Goal: Information Seeking & Learning: Learn about a topic

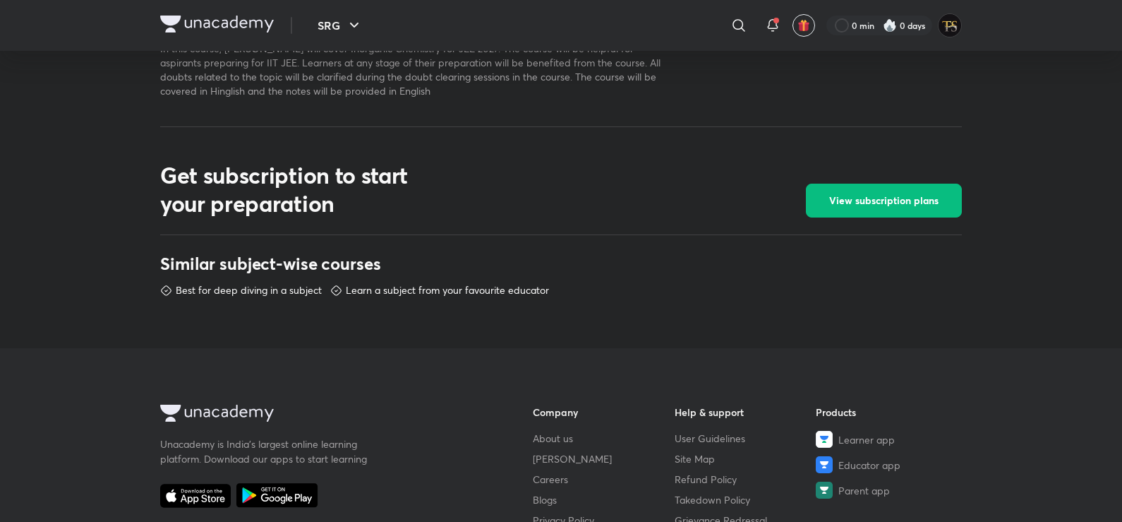
scroll to position [508, 0]
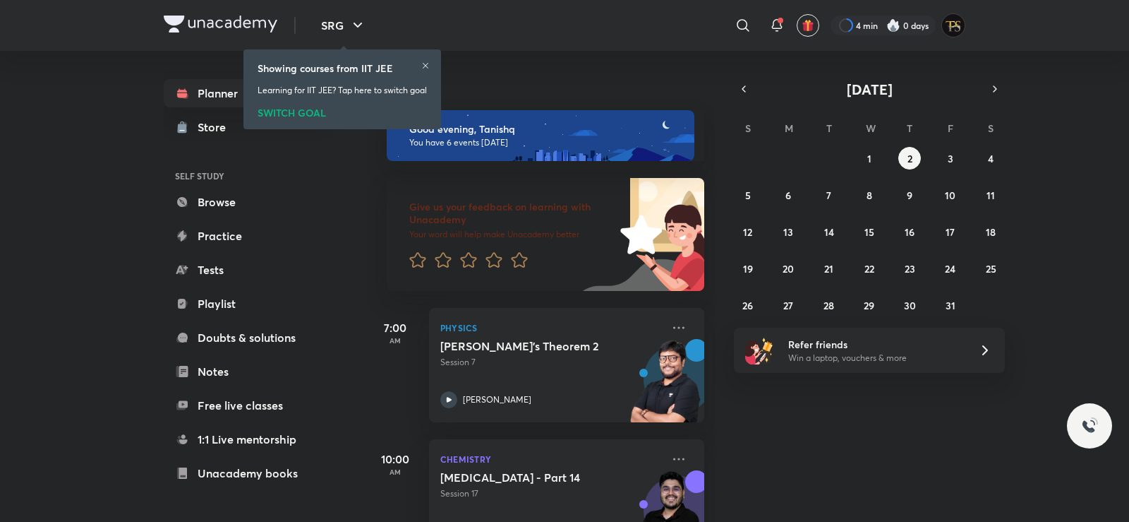
click at [356, 21] on icon "button" at bounding box center [357, 25] width 17 height 17
click at [356, 27] on icon "button" at bounding box center [357, 25] width 17 height 17
click at [656, 72] on div "Today" at bounding box center [542, 73] width 351 height 45
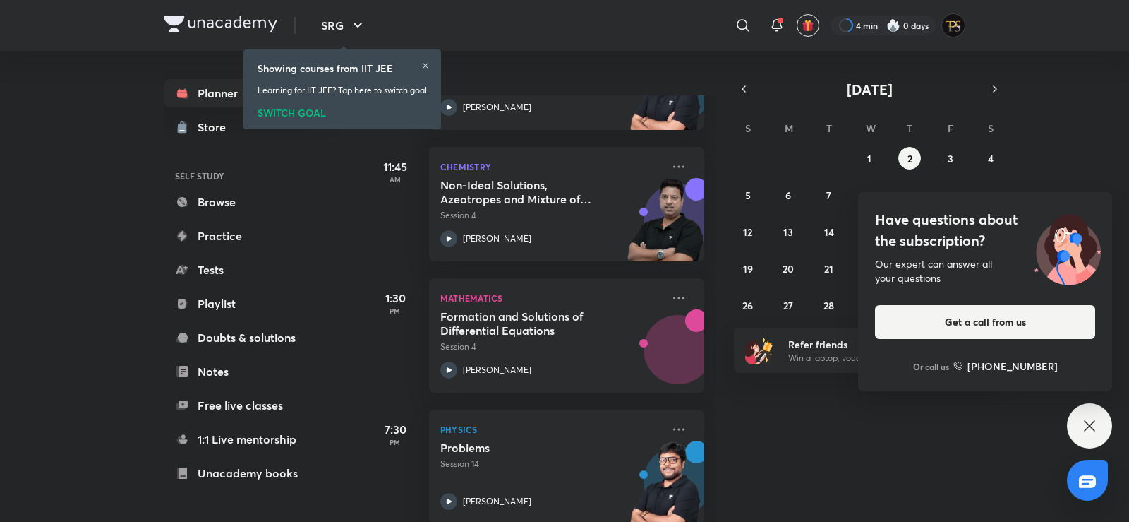
scroll to position [579, 0]
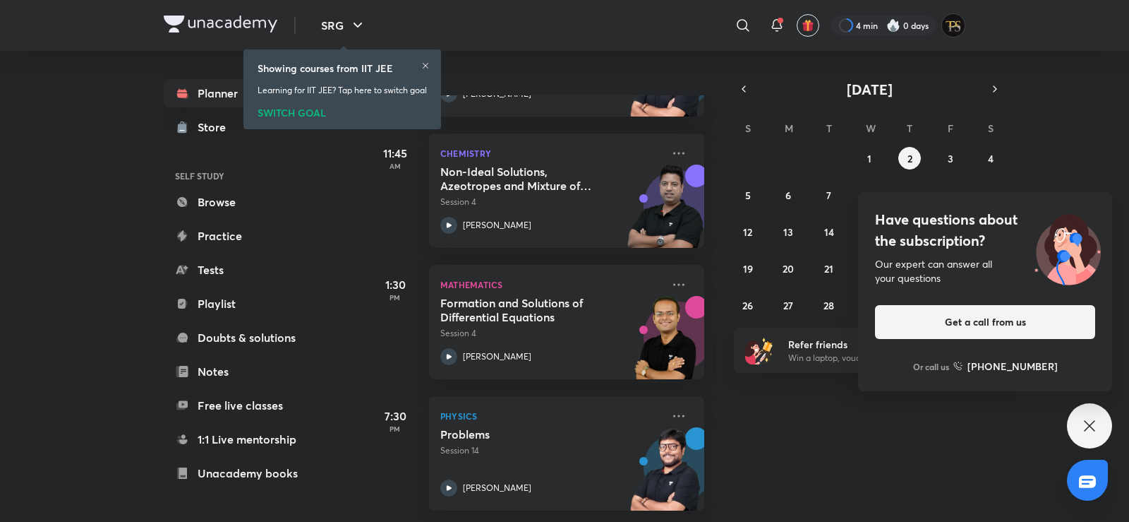
click at [1090, 418] on icon at bounding box center [1089, 425] width 17 height 17
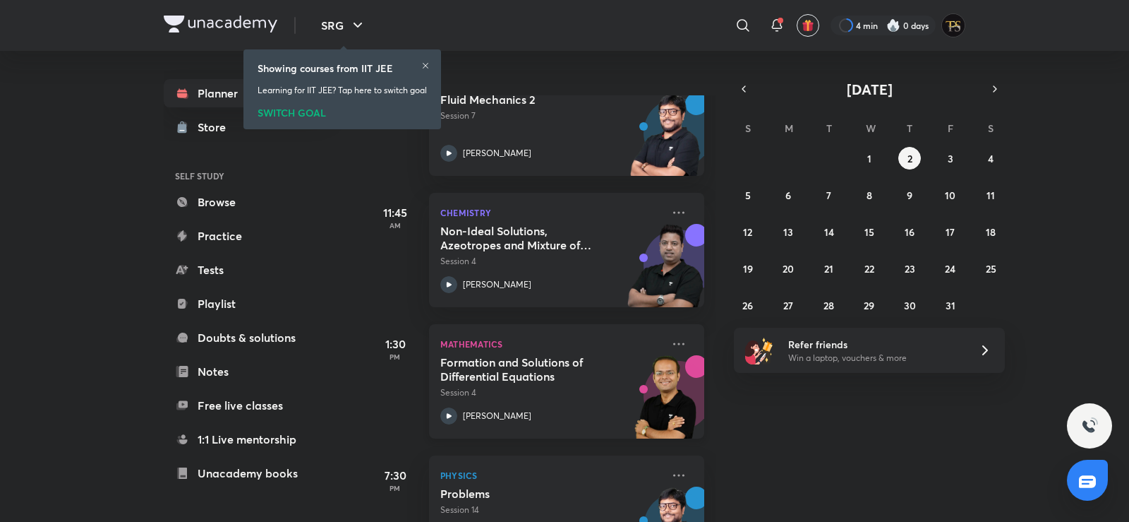
scroll to position [508, 0]
click at [426, 66] on icon at bounding box center [425, 65] width 8 height 8
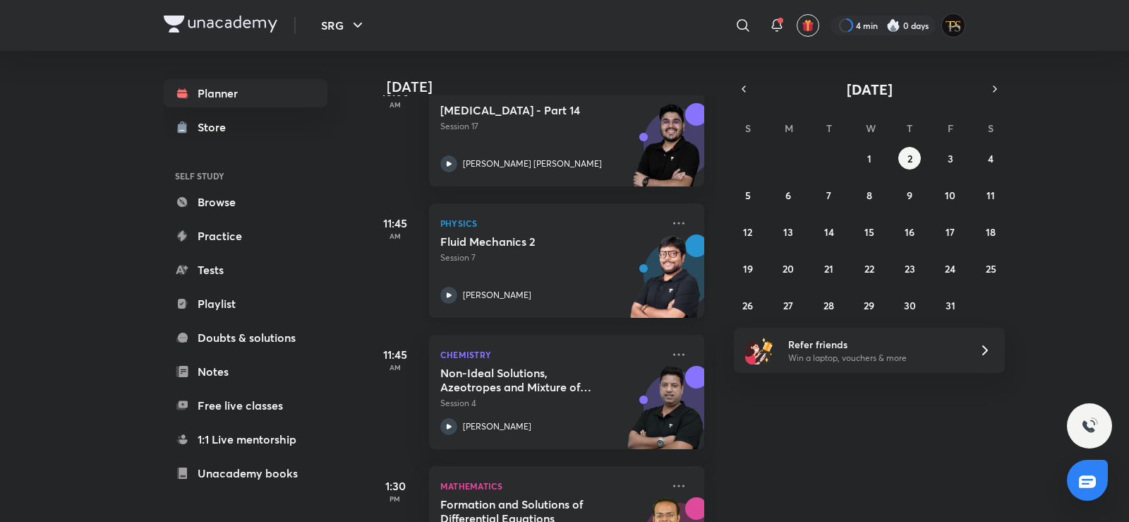
scroll to position [579, 0]
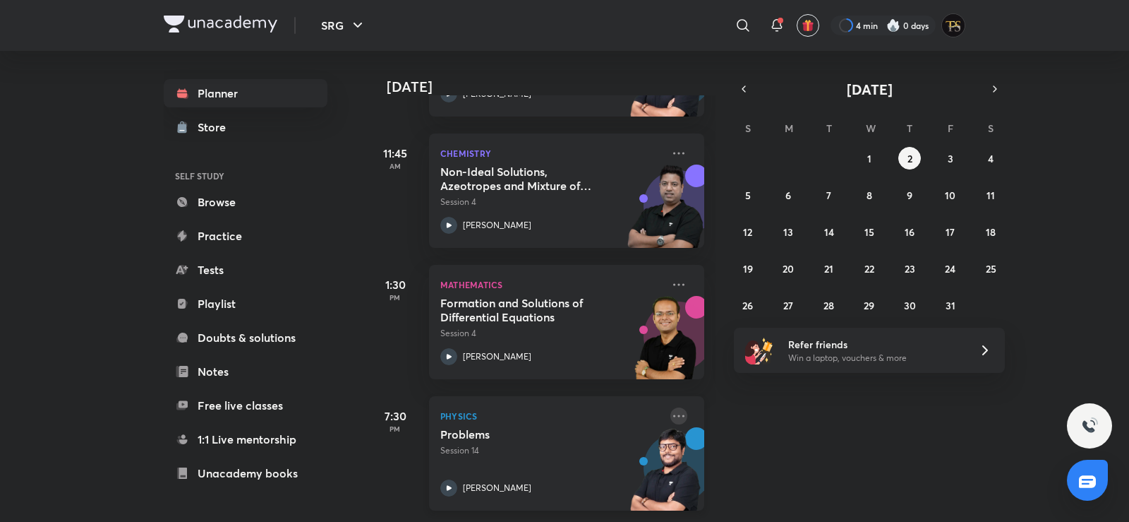
click at [670, 407] on icon at bounding box center [678, 415] width 17 height 17
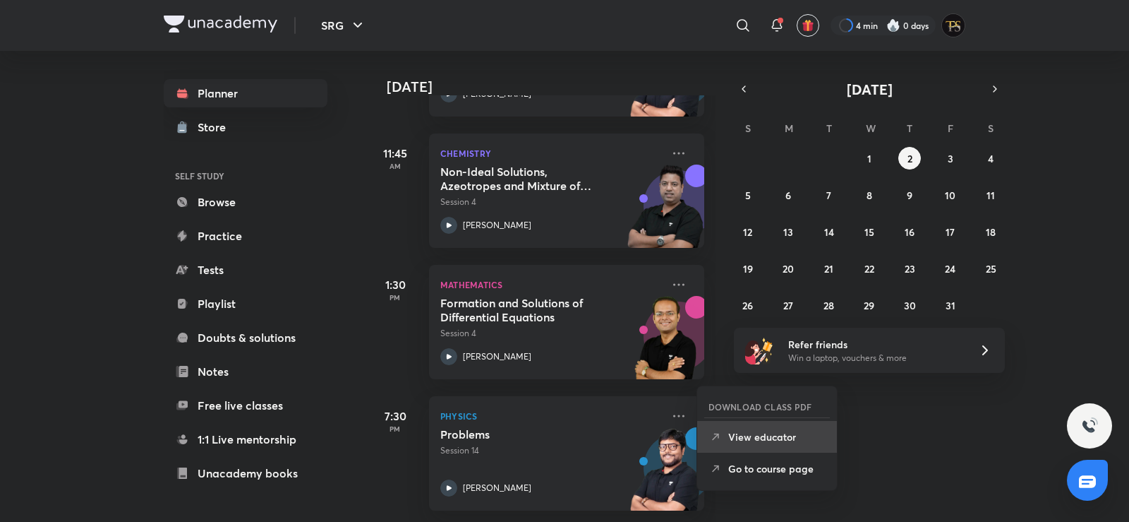
click at [719, 443] on icon at bounding box center [716, 437] width 14 height 14
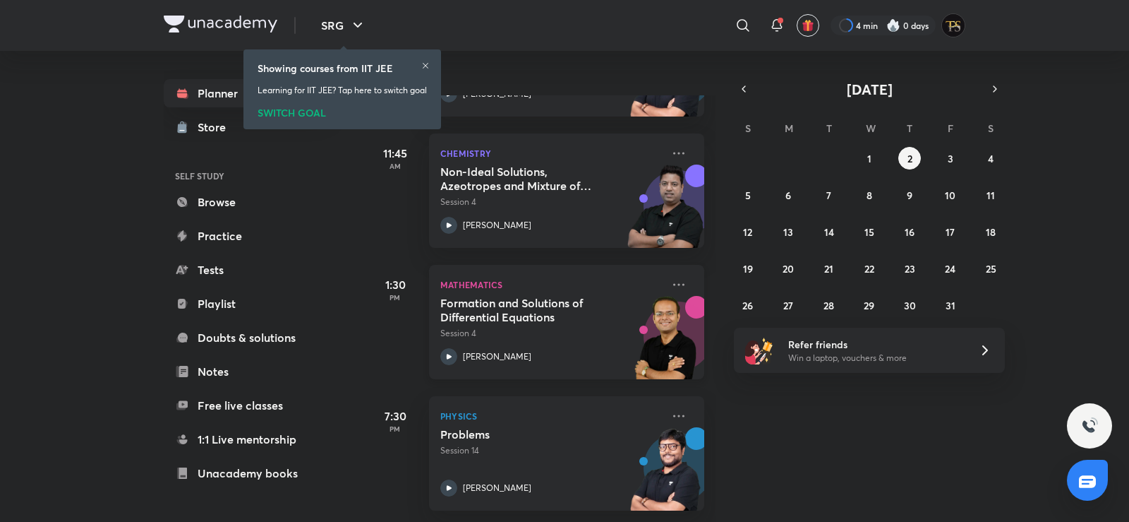
scroll to position [508, 0]
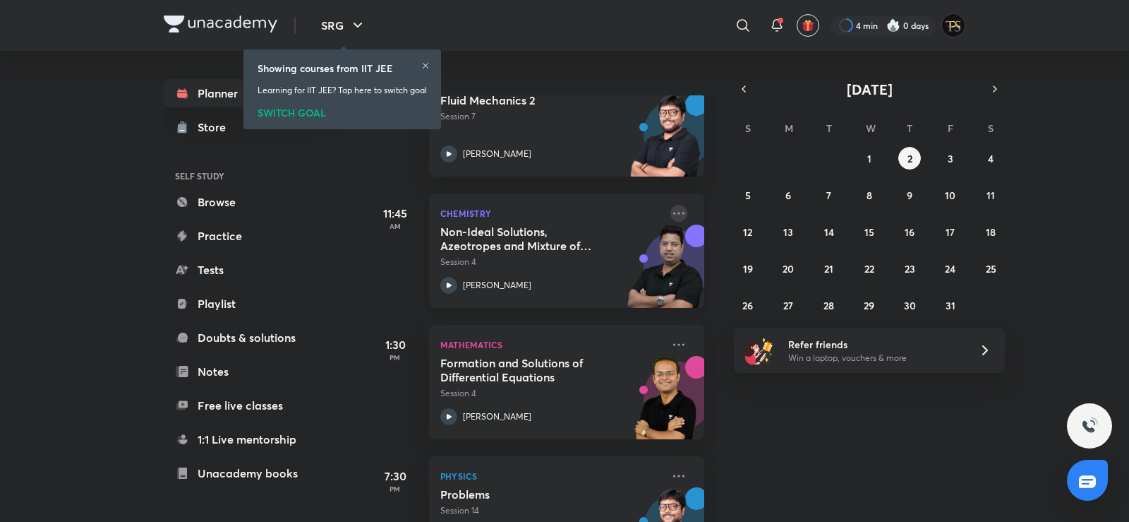
click at [670, 215] on icon at bounding box center [678, 213] width 17 height 17
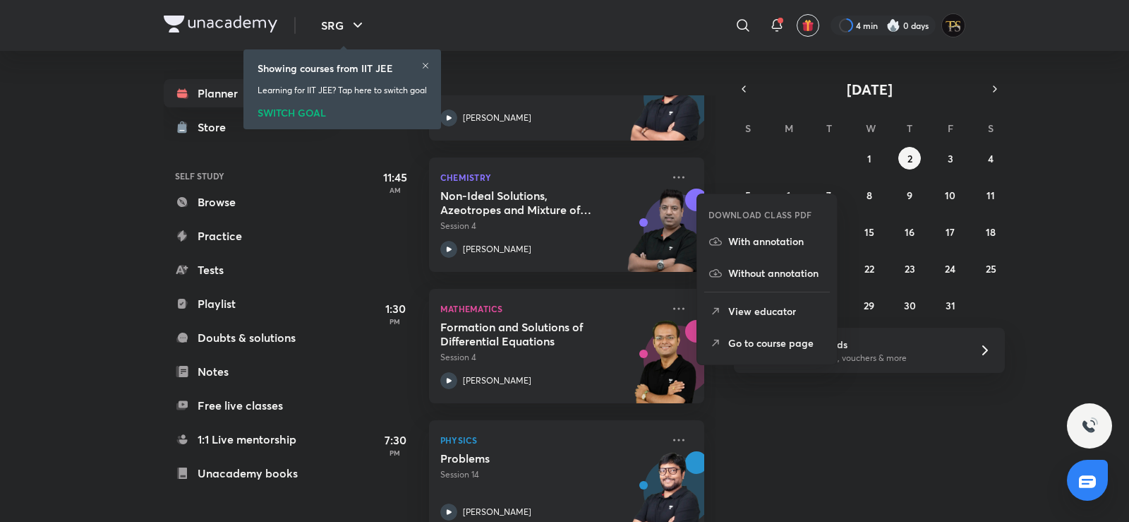
scroll to position [579, 0]
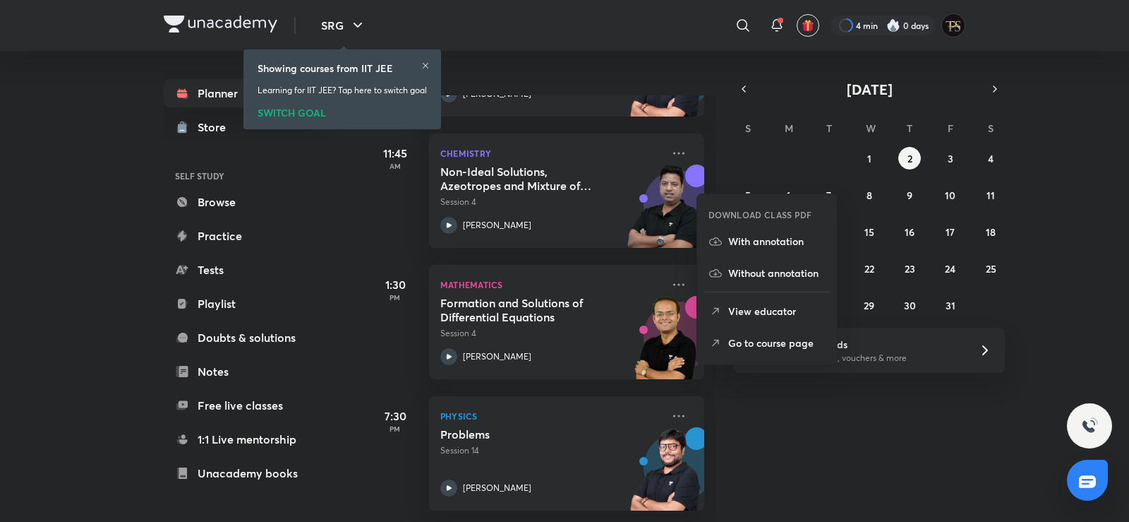
click at [867, 433] on div "Today Good evening, Tanishq You have 6 events today Give us your feedback on le…" at bounding box center [746, 286] width 759 height 471
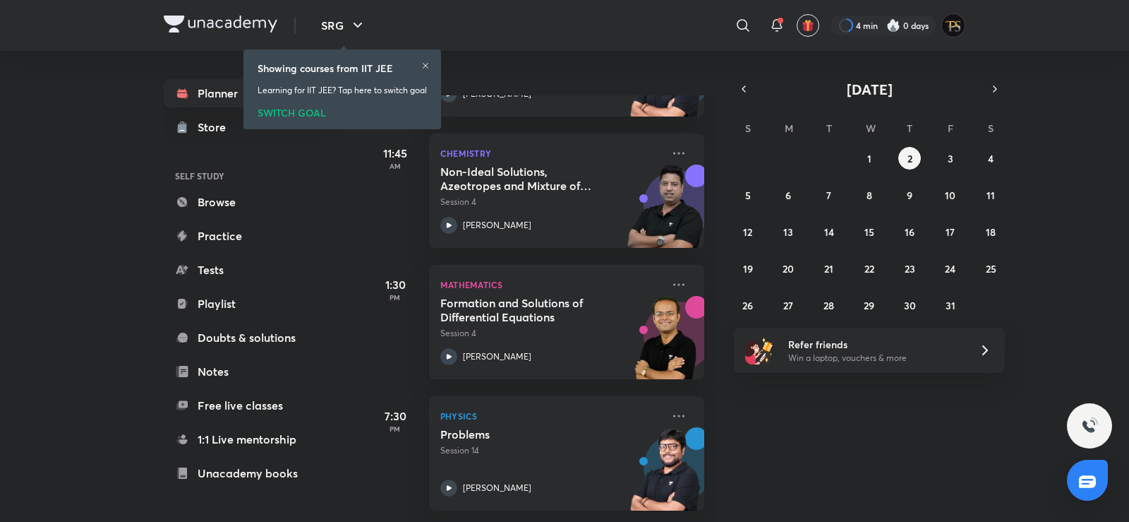
click at [936, 159] on div "28 29 30 1 2 3 4 5 6 7 8 9 10 11 12 13 14 15 16 17 18 19 20 21 22 23 24 25 26 2…" at bounding box center [869, 231] width 271 height 169
click at [944, 155] on button "3" at bounding box center [950, 158] width 23 height 23
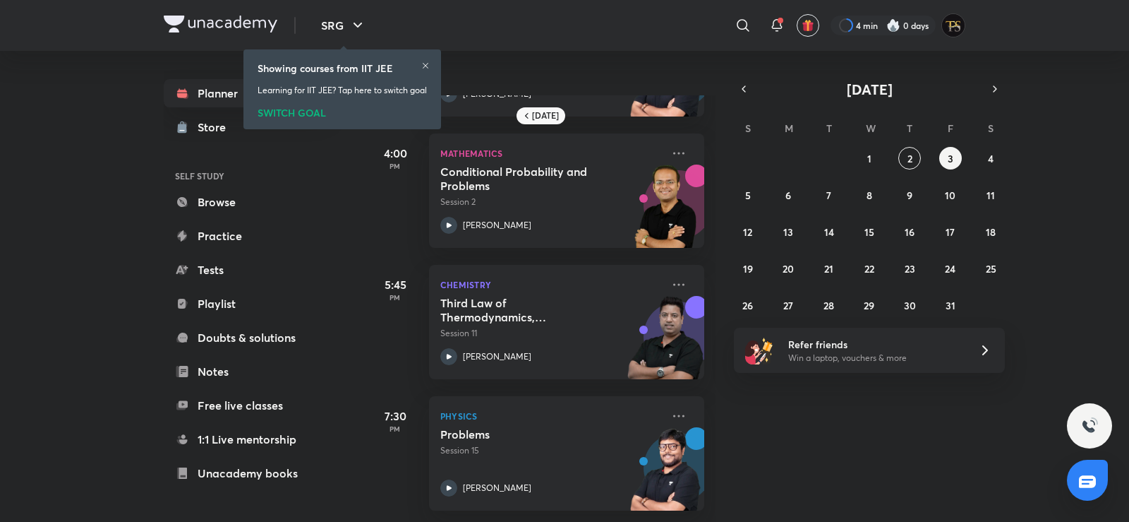
scroll to position [313, 0]
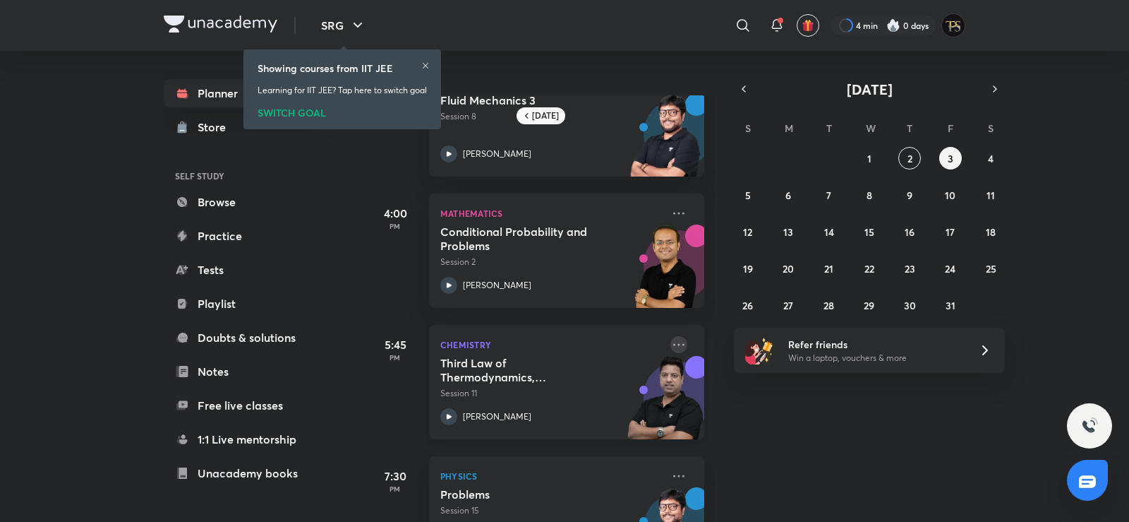
click at [670, 341] on icon at bounding box center [678, 344] width 17 height 17
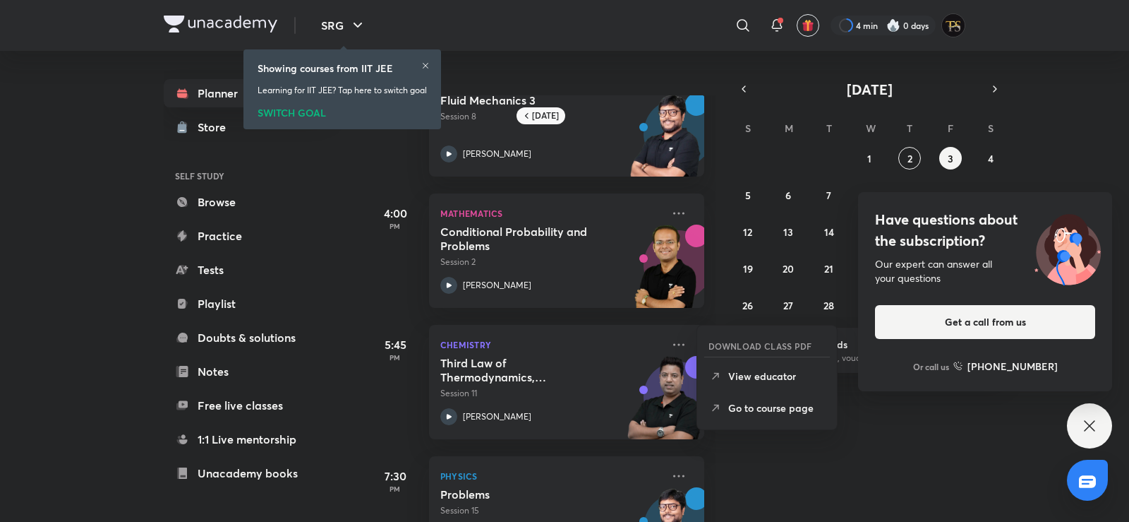
click at [789, 514] on div "Tomorrow 7:00 AM Physics Gauss's Theorem 3 Session 8 Pankaj Singh 10:00 AM Chem…" at bounding box center [746, 286] width 759 height 471
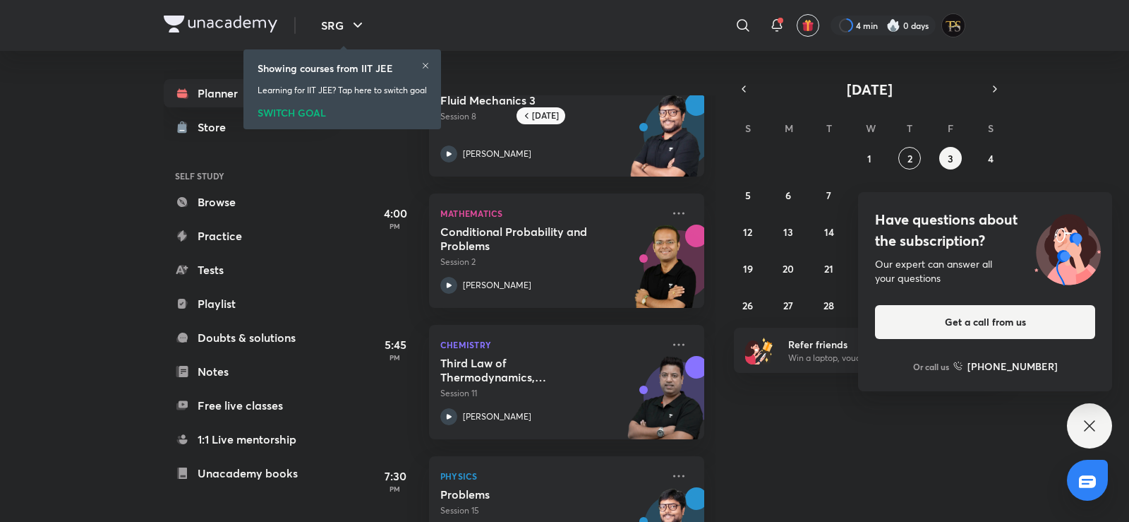
click at [1100, 424] on div "Have questions about the subscription? Our expert can answer all your questions…" at bounding box center [1089, 425] width 45 height 45
